Goal: Information Seeking & Learning: Learn about a topic

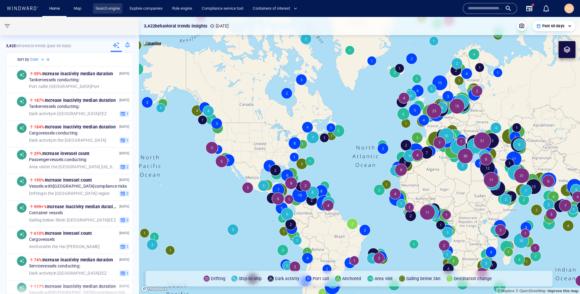
click at [113, 4] on link "Search engine" at bounding box center [107, 8] width 29 height 11
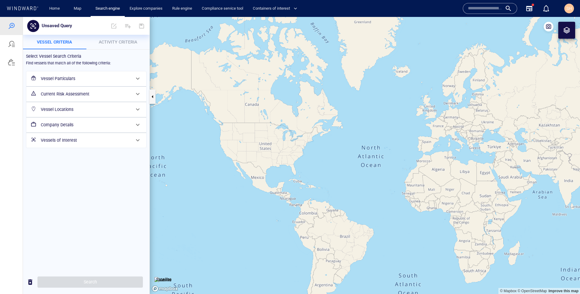
click at [479, 11] on input "text" at bounding box center [485, 8] width 34 height 9
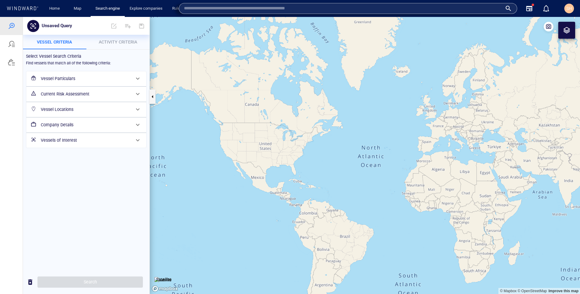
click at [59, 92] on h6 "Current Risk Assessment" at bounding box center [86, 94] width 90 height 8
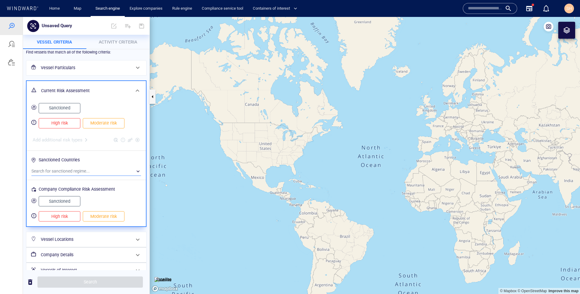
scroll to position [17, 0]
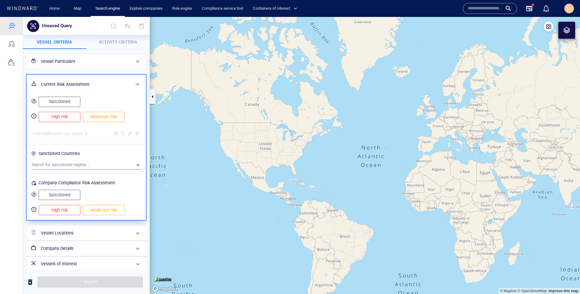
click at [50, 166] on div "​" at bounding box center [86, 164] width 110 height 9
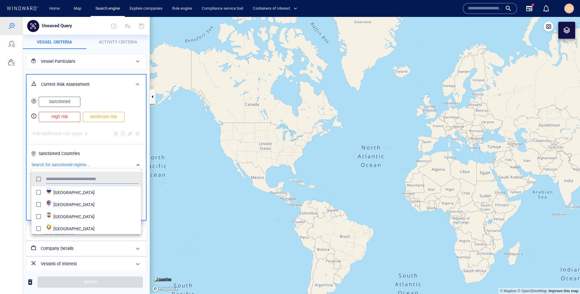
scroll to position [60, 110]
click at [6, 180] on div at bounding box center [290, 155] width 580 height 277
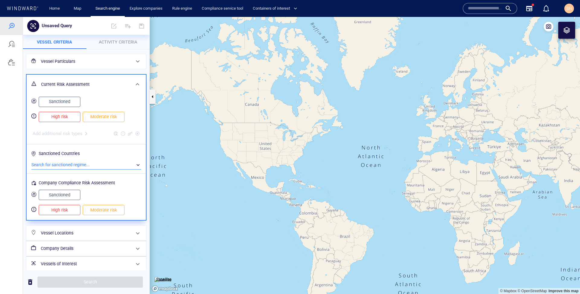
click at [58, 191] on span "Sanctioned" at bounding box center [59, 195] width 29 height 8
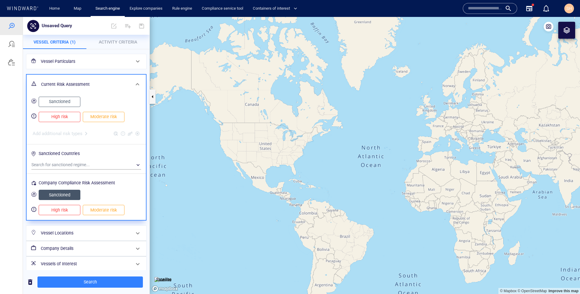
click at [67, 205] on button "High risk" at bounding box center [60, 210] width 42 height 10
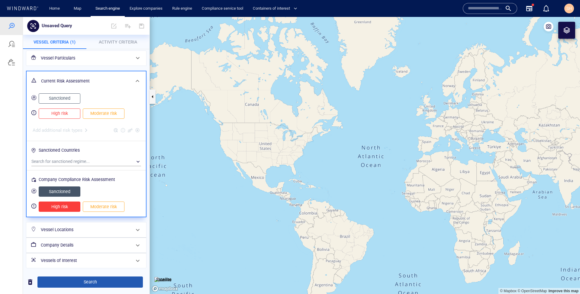
click at [75, 284] on span "Search" at bounding box center [90, 282] width 96 height 8
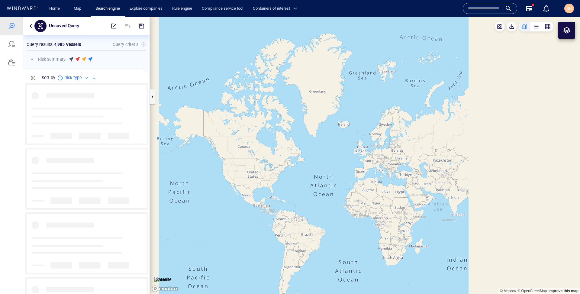
scroll to position [211, 127]
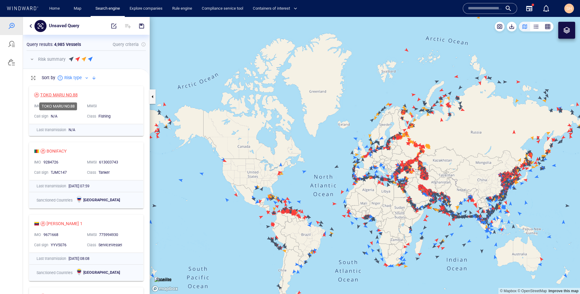
click at [55, 95] on div "TOKO MARU NO.88" at bounding box center [58, 94] width 37 height 7
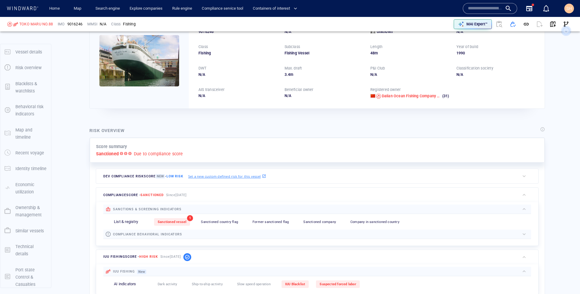
scroll to position [42, 0]
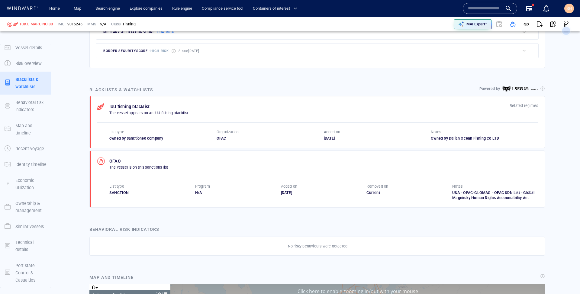
scroll to position [330, 0]
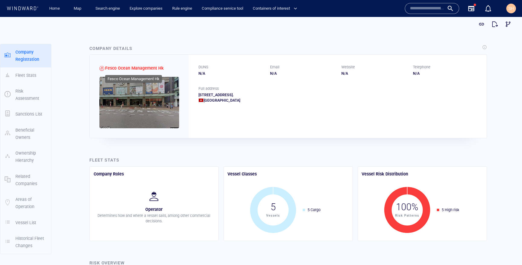
click at [150, 69] on span "Fesco Ocean Management Hk" at bounding box center [134, 68] width 59 height 5
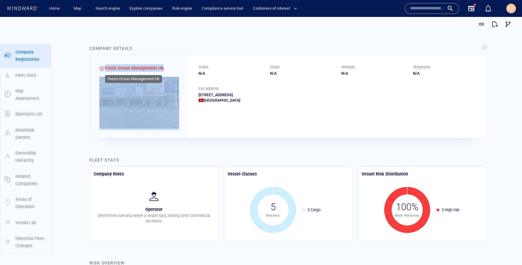
copy span "Fesco Ocean Management Hk"
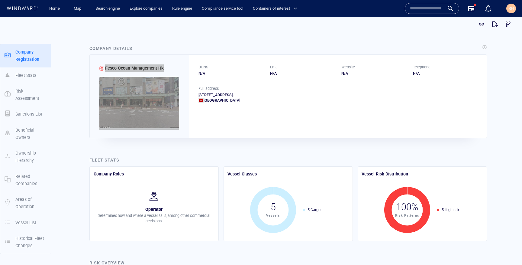
click at [422, 11] on input "text" at bounding box center [427, 8] width 34 height 9
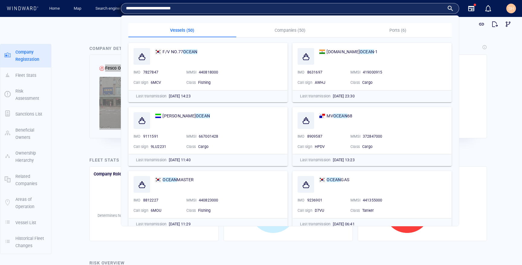
type input "**********"
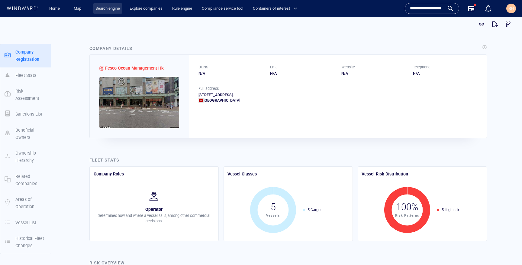
click at [103, 11] on link "Search engine" at bounding box center [107, 8] width 29 height 11
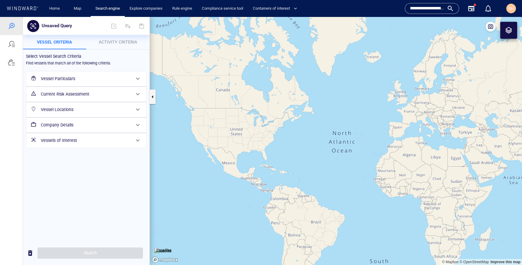
click at [69, 125] on h6 "Company Details" at bounding box center [86, 125] width 90 height 8
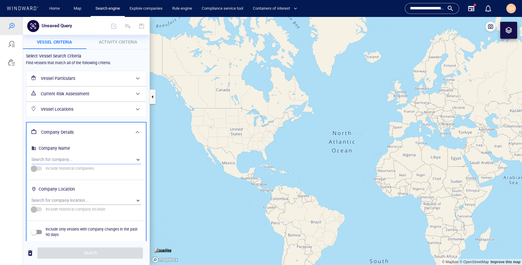
click at [73, 157] on div "​" at bounding box center [86, 159] width 110 height 9
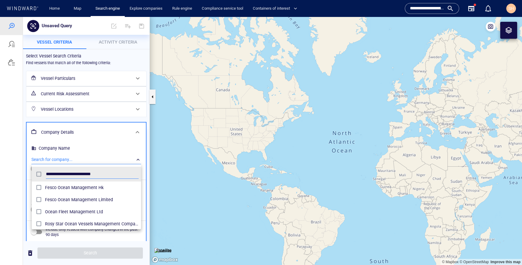
scroll to position [60, 109]
type input "**********"
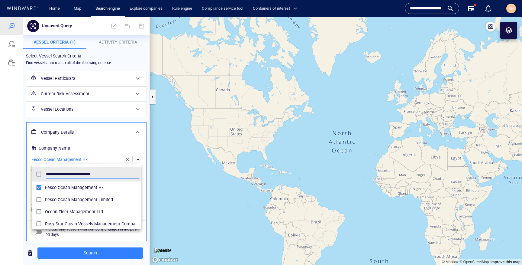
click at [15, 180] on div at bounding box center [261, 141] width 522 height 248
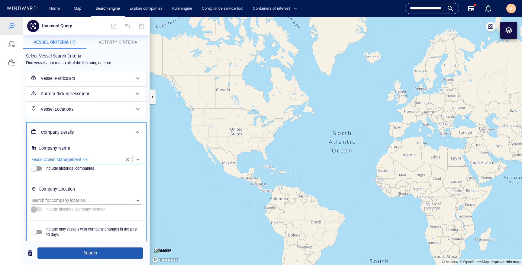
click at [46, 253] on span "Search" at bounding box center [90, 253] width 96 height 8
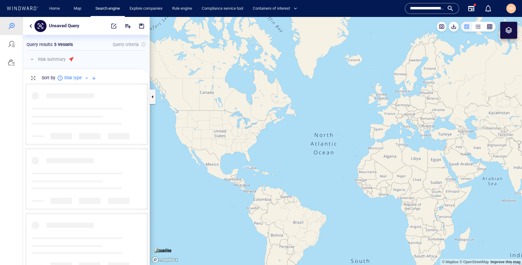
scroll to position [182, 127]
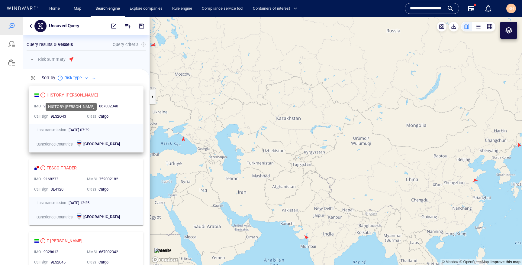
click at [65, 98] on div "HISTORY [PERSON_NAME]" at bounding box center [72, 94] width 51 height 7
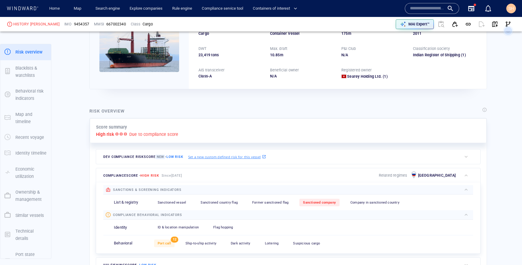
scroll to position [65, 0]
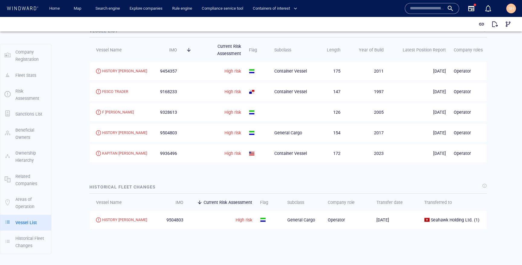
scroll to position [787, 0]
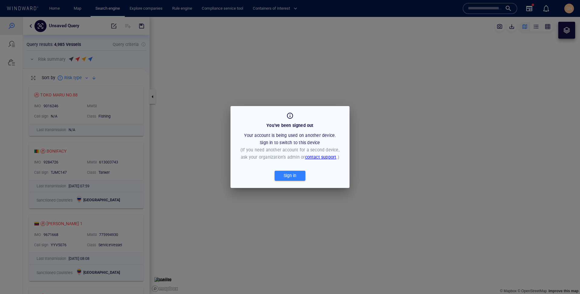
scroll to position [211, 127]
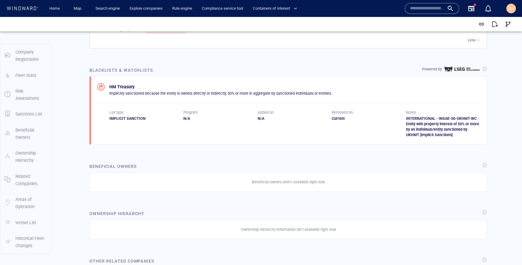
scroll to position [276, 0]
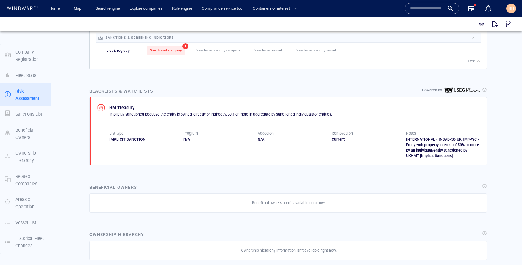
click at [130, 139] on div "IMPLICIT SANCTION" at bounding box center [146, 139] width 74 height 5
copy div "IMPLICIT SANCTION"
click at [247, 157] on div "Program N/A" at bounding box center [220, 145] width 74 height 28
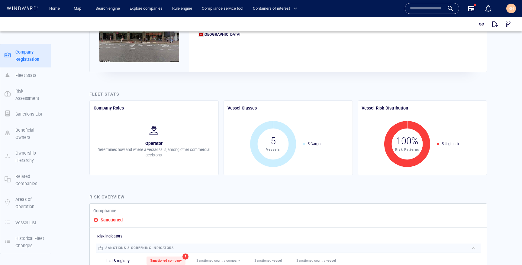
scroll to position [73, 0]
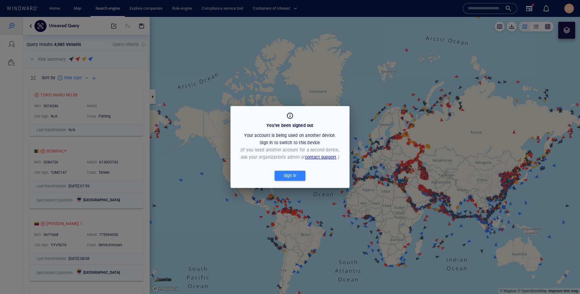
scroll to position [211, 127]
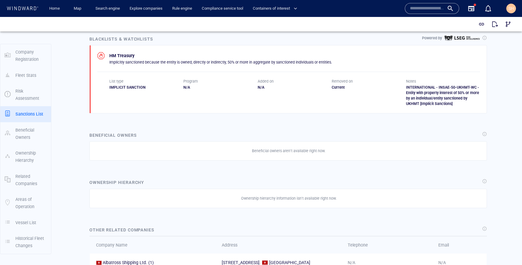
scroll to position [330, 0]
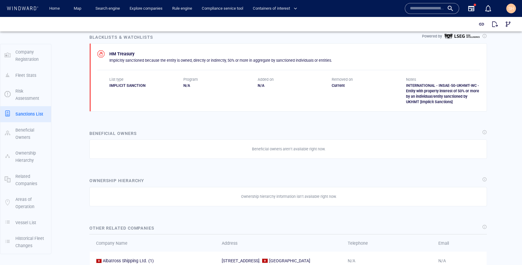
click at [132, 85] on div "IMPLICIT SANCTION" at bounding box center [146, 85] width 74 height 5
